Goal: Transaction & Acquisition: Purchase product/service

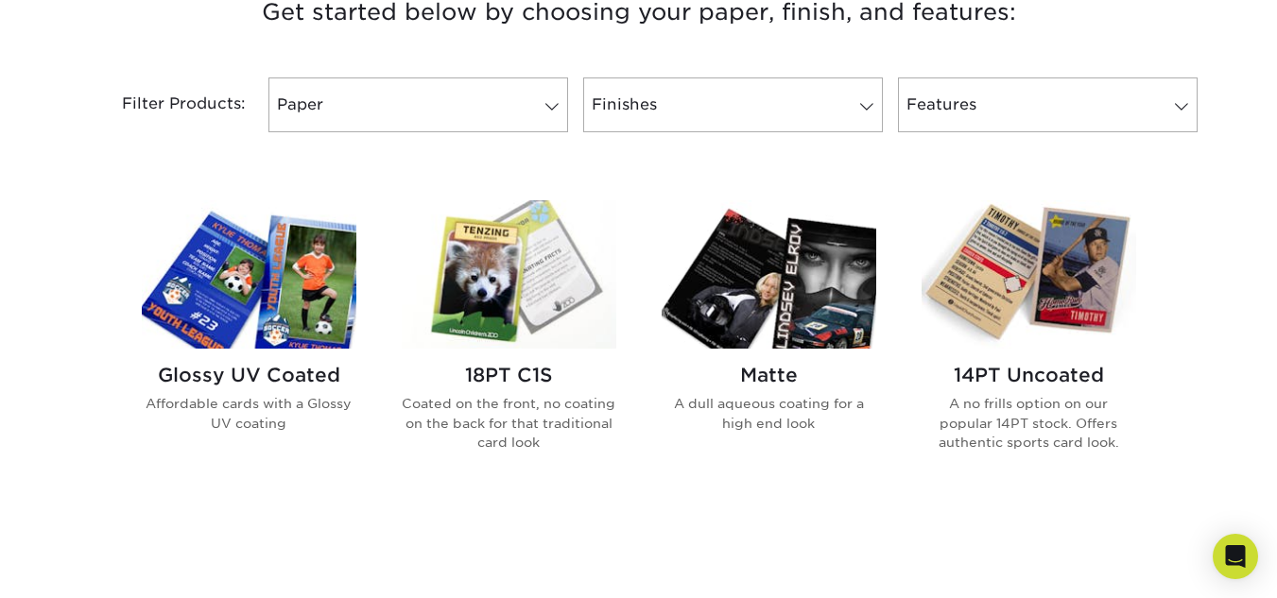
scroll to position [756, 0]
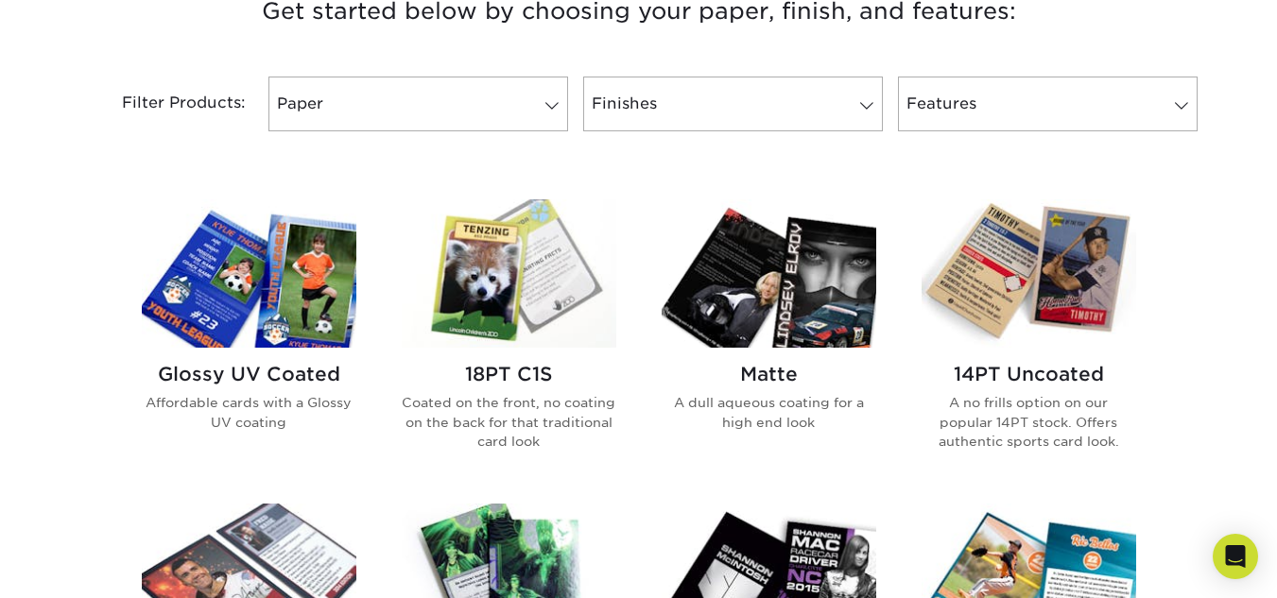
click at [1065, 310] on img at bounding box center [1029, 273] width 215 height 148
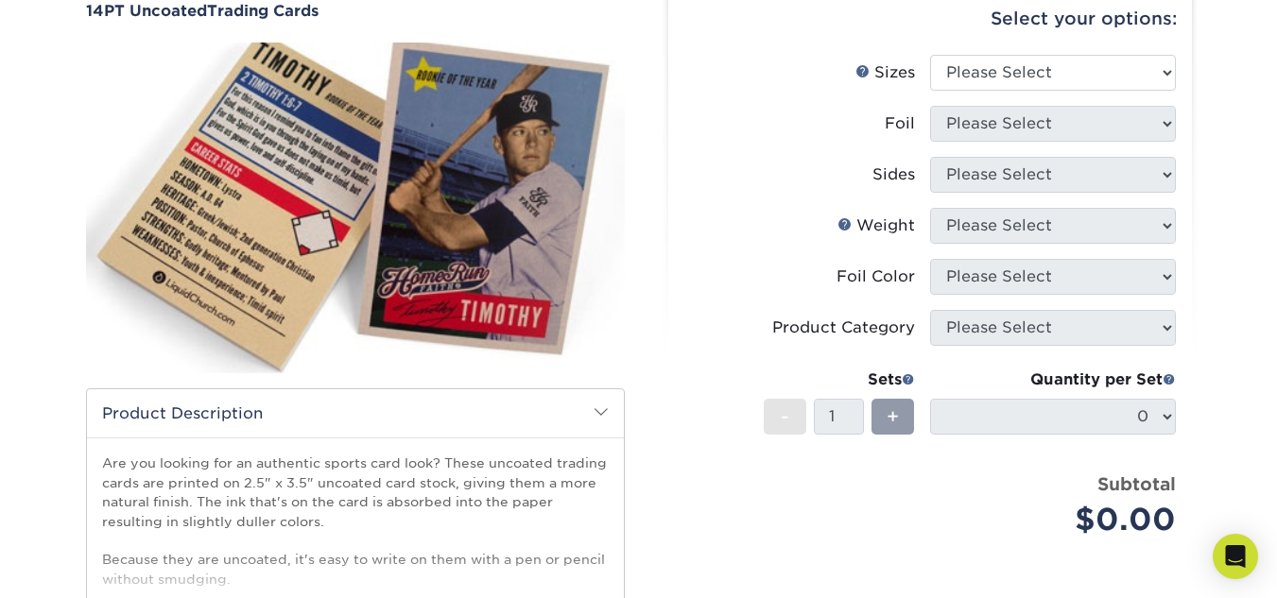
scroll to position [189, 0]
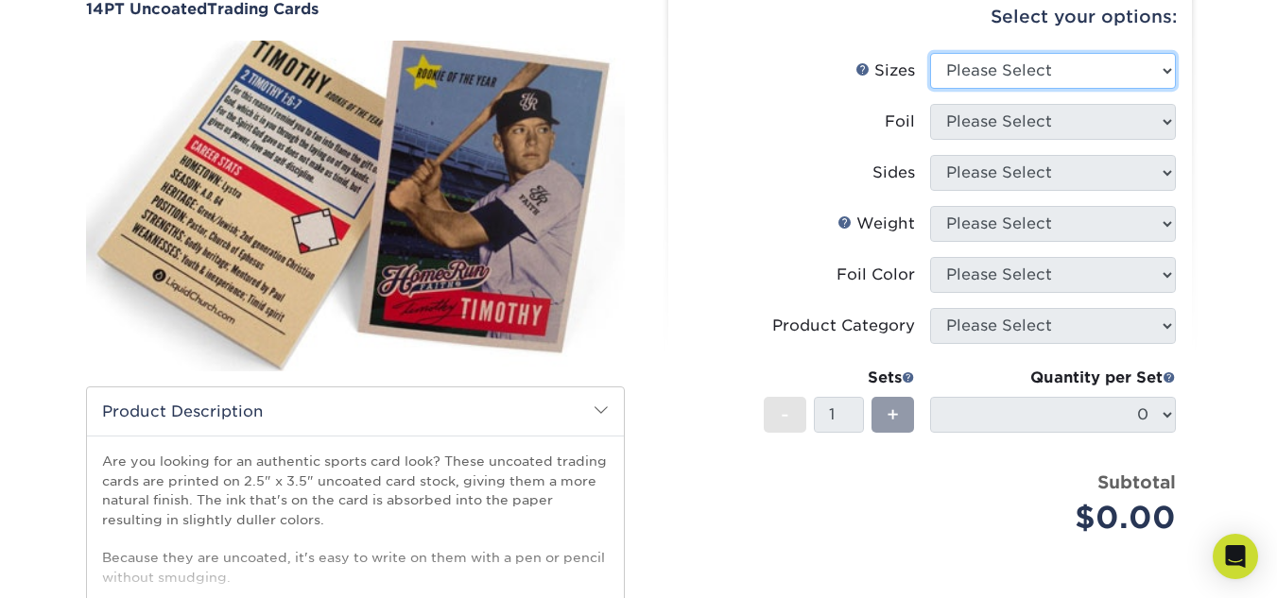
click at [983, 69] on select "Please Select 2.5" x 3.5"" at bounding box center [1053, 71] width 246 height 36
select select "2.50x3.50"
click at [930, 53] on select "Please Select 2.5" x 3.5"" at bounding box center [1053, 71] width 246 height 36
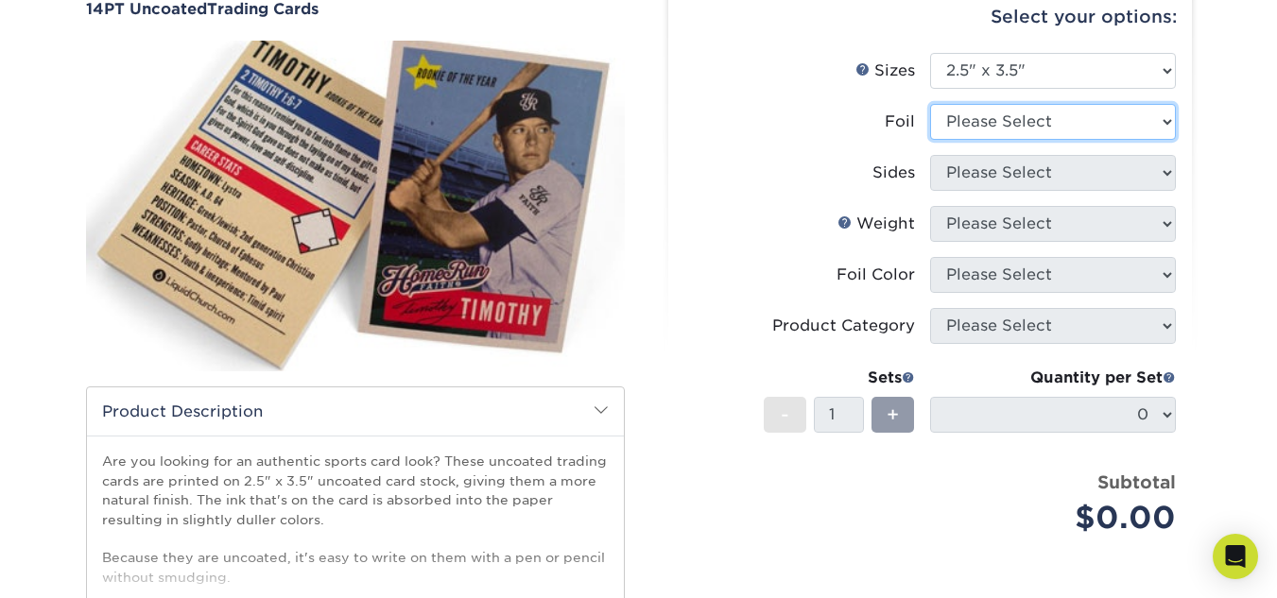
click at [985, 127] on select "Please Select Yes No" at bounding box center [1053, 122] width 246 height 36
click at [930, 104] on select "Please Select Yes No" at bounding box center [1053, 122] width 246 height 36
click at [982, 122] on select "Please Select Yes No" at bounding box center [1053, 122] width 246 height 36
select select "0"
click at [930, 104] on select "Please Select Yes No" at bounding box center [1053, 122] width 246 height 36
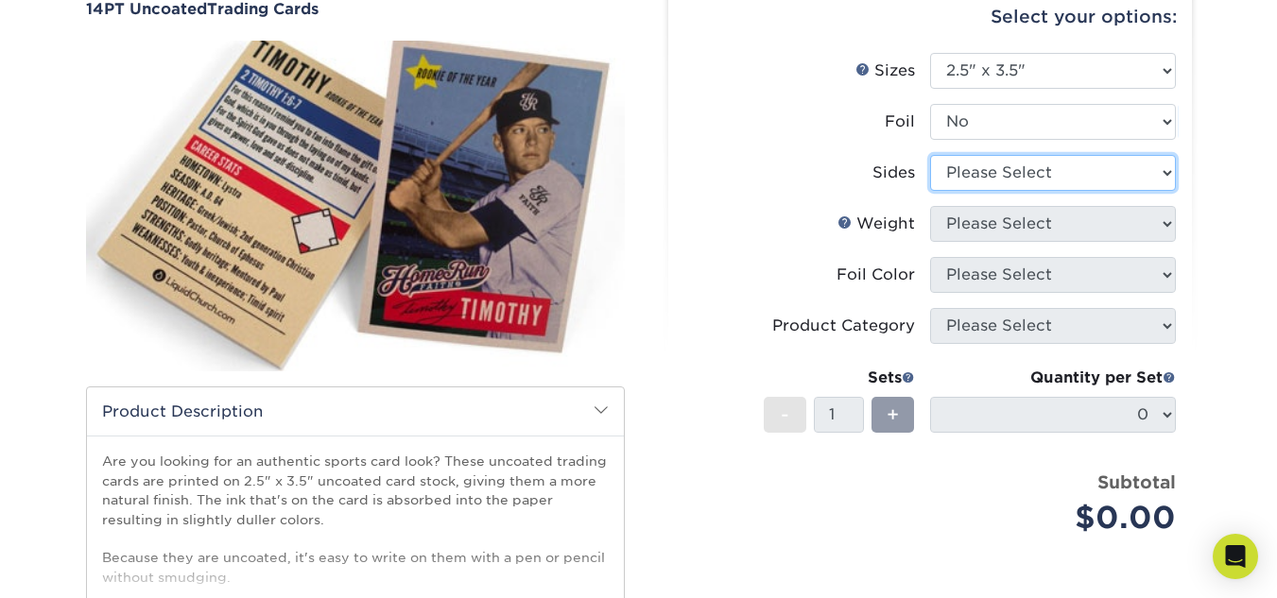
click at [995, 180] on select "Please Select Print Both Sides Print Front Only" at bounding box center [1053, 173] width 246 height 36
select select "13abbda7-1d64-4f25-8bb2-c179b224825d"
click at [930, 155] on select "Please Select Print Both Sides Print Front Only" at bounding box center [1053, 173] width 246 height 36
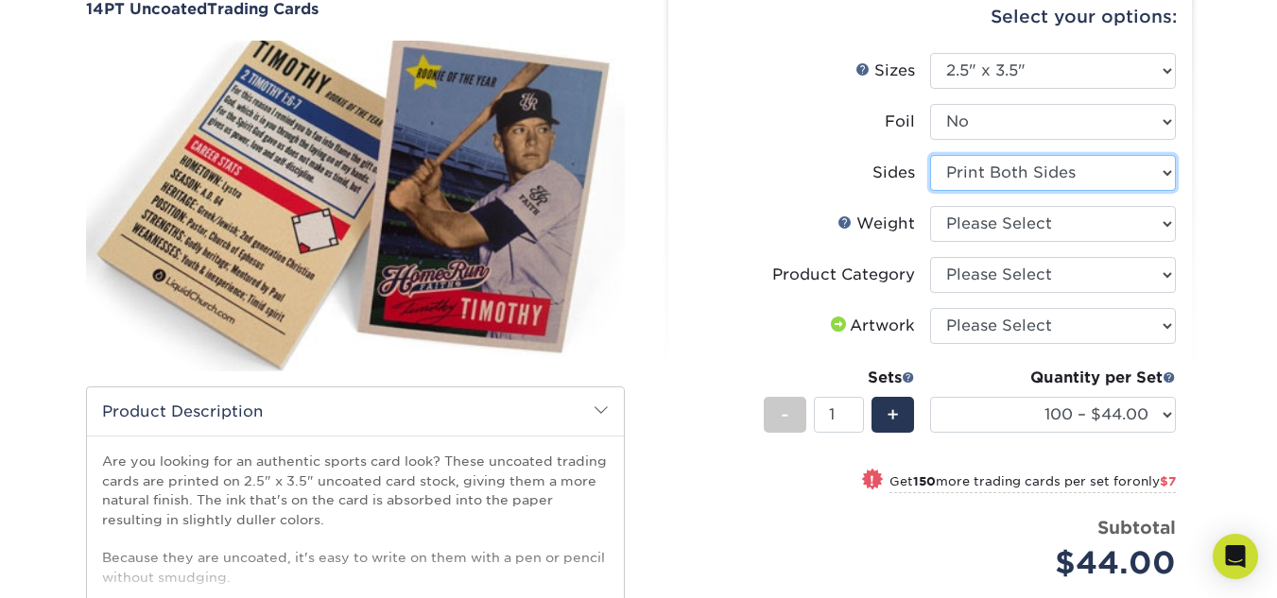
click at [1029, 165] on select "Please Select Print Both Sides Print Front Only" at bounding box center [1053, 173] width 246 height 36
